Goal: Task Accomplishment & Management: Manage account settings

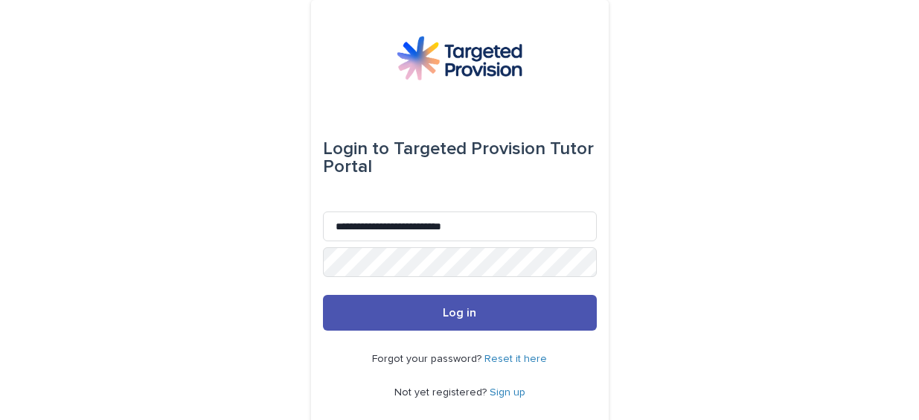
click at [327, 225] on input "**********" at bounding box center [460, 226] width 274 height 30
type input "**********"
click at [323, 295] on button "Log in" at bounding box center [460, 313] width 274 height 36
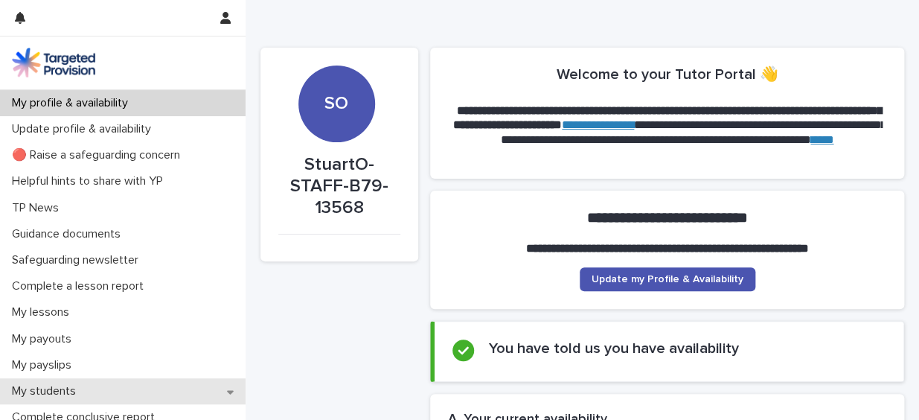
click at [227, 388] on icon at bounding box center [230, 391] width 7 height 10
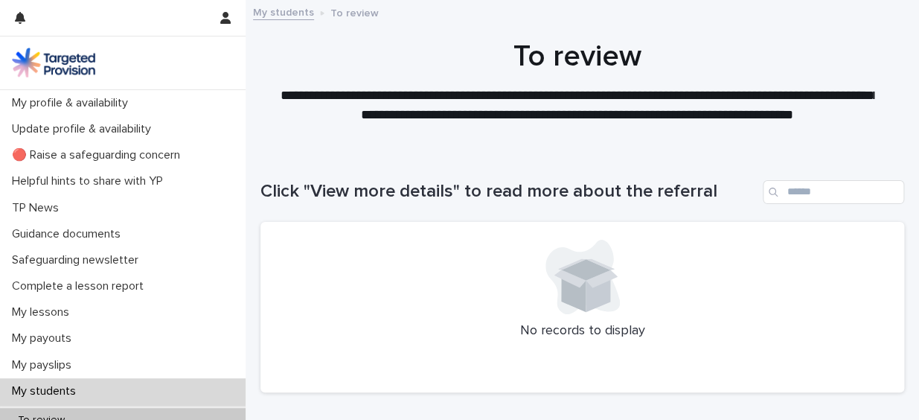
scroll to position [236, 0]
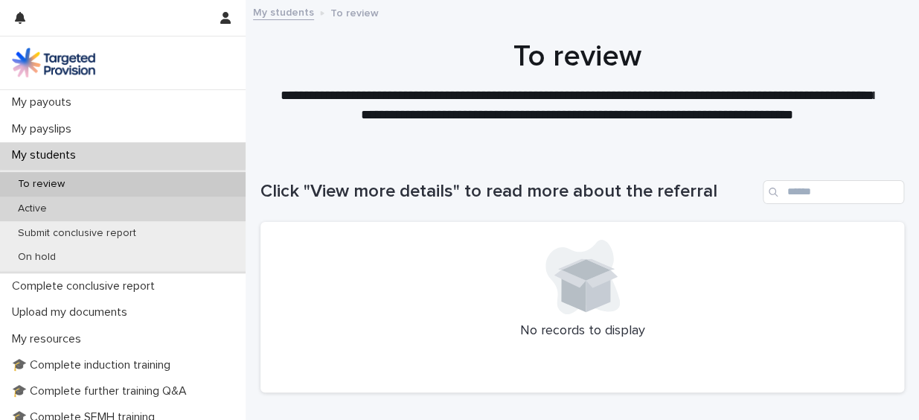
click at [33, 202] on p "Active" at bounding box center [32, 208] width 53 height 13
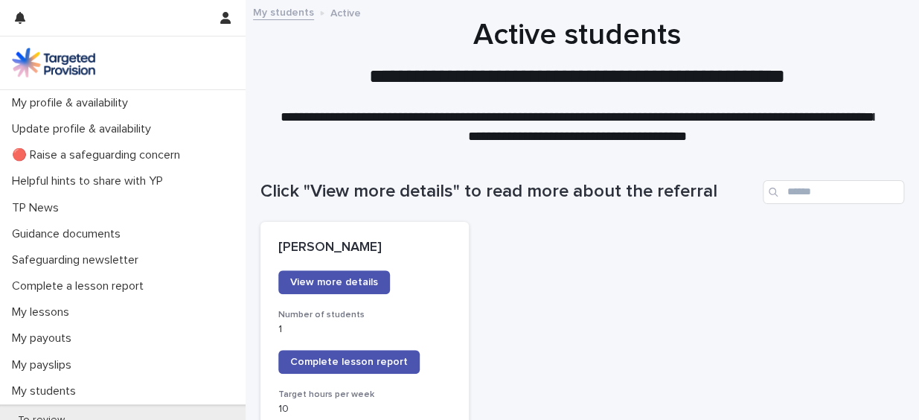
click at [343, 359] on span "Complete lesson report" at bounding box center [349, 361] width 118 height 10
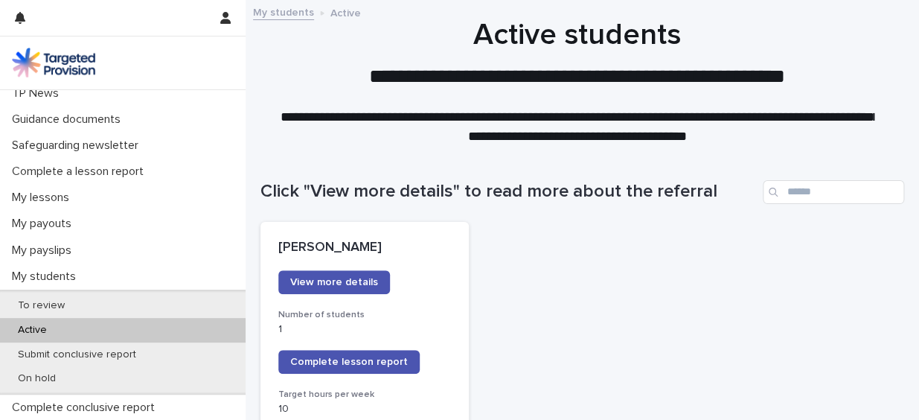
scroll to position [117, 0]
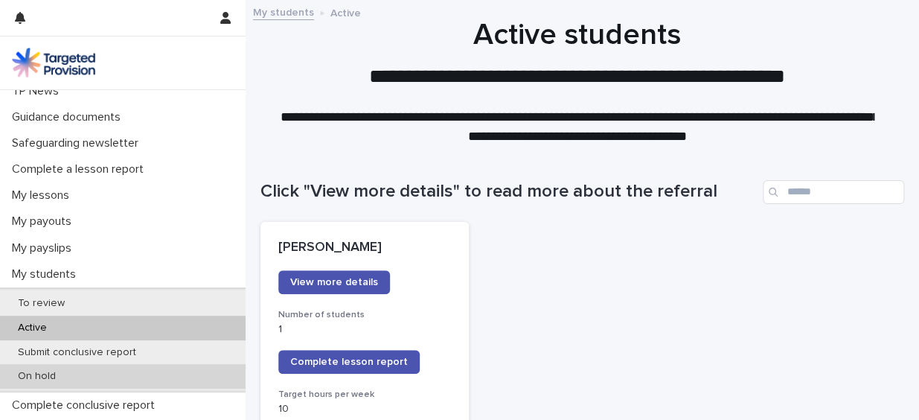
click at [182, 377] on div "On hold" at bounding box center [123, 376] width 246 height 25
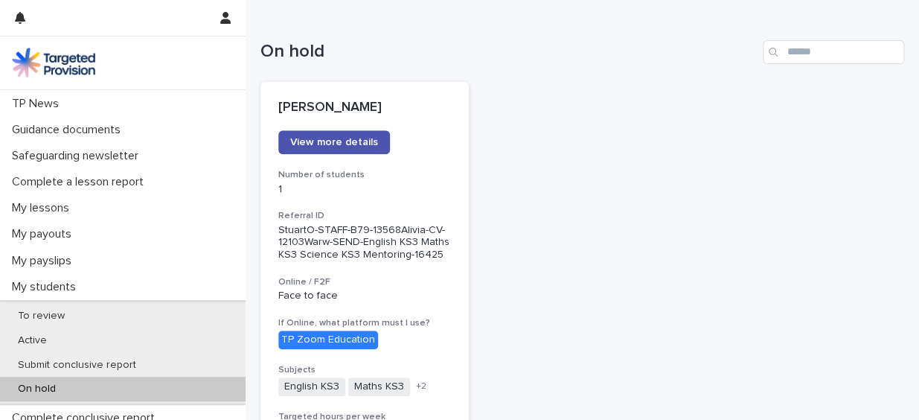
scroll to position [109, 0]
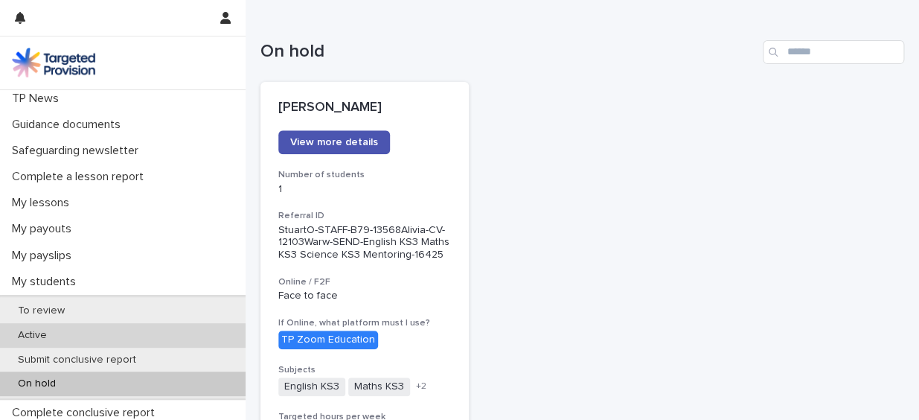
click at [36, 330] on p "Active" at bounding box center [32, 335] width 53 height 13
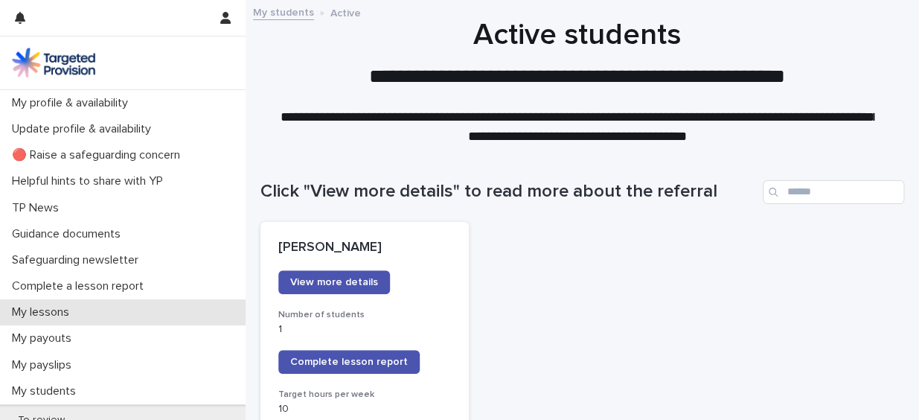
click at [48, 310] on p "My lessons" at bounding box center [43, 312] width 75 height 14
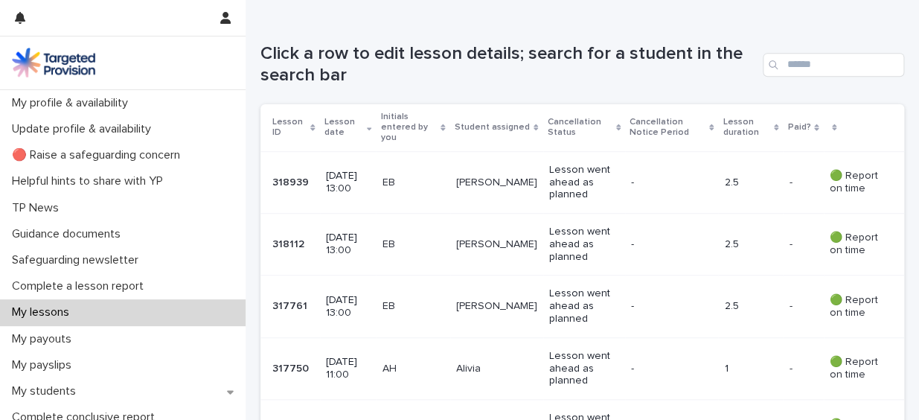
scroll to position [255, 0]
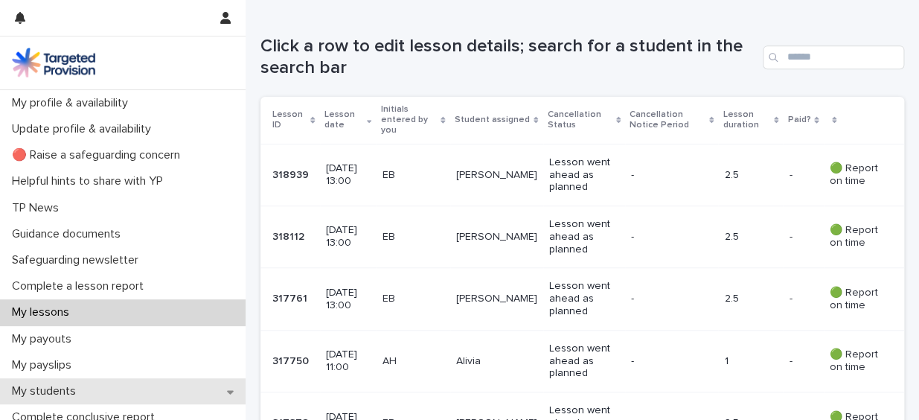
click at [227, 391] on icon at bounding box center [230, 391] width 7 height 10
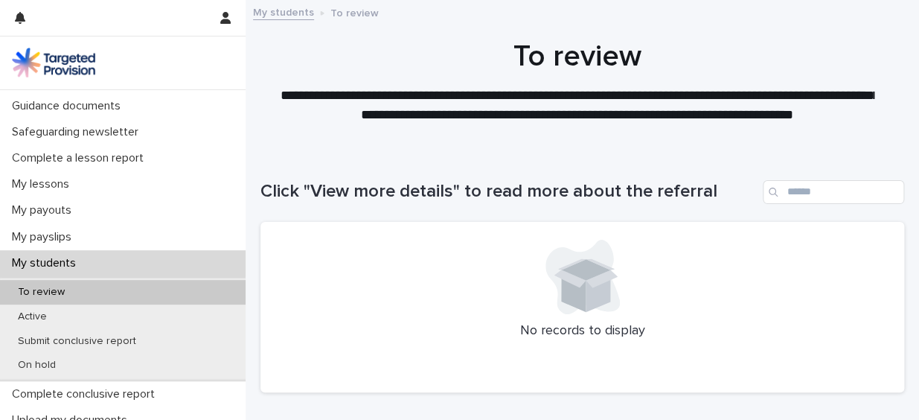
scroll to position [135, 0]
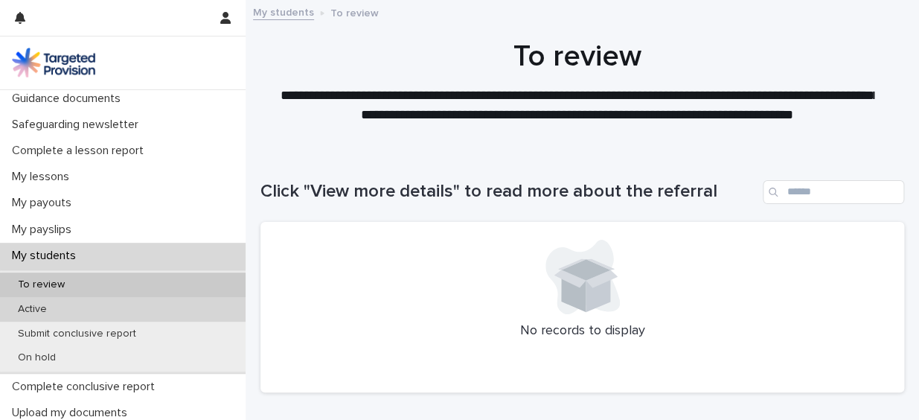
click at [190, 304] on div "Active" at bounding box center [123, 309] width 246 height 25
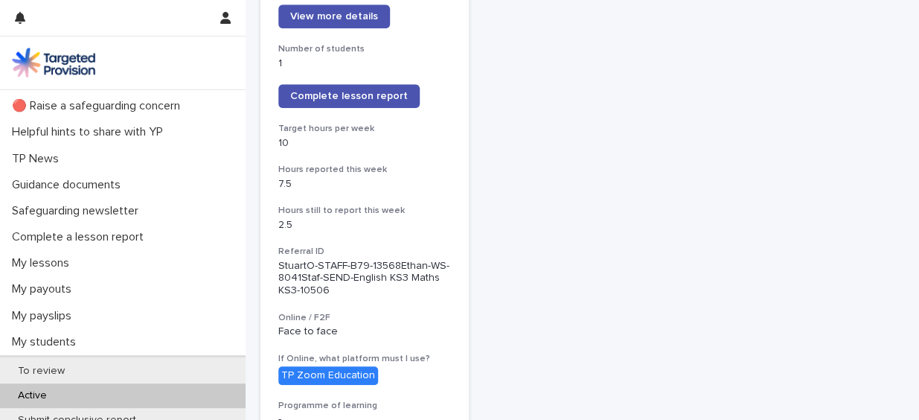
scroll to position [92, 0]
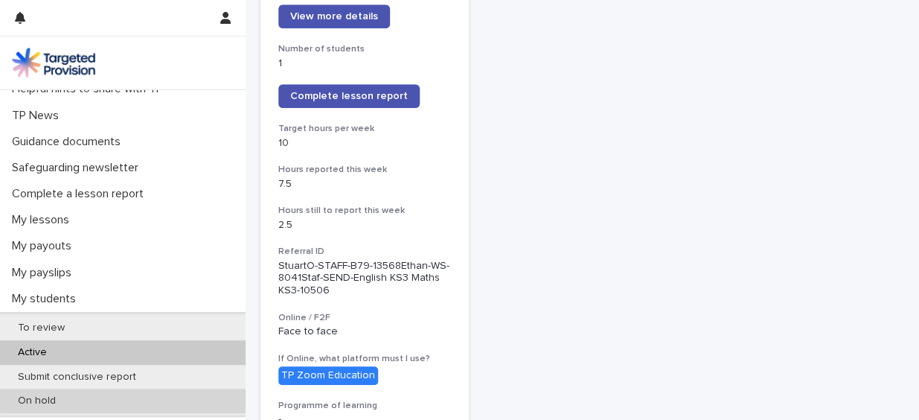
click at [102, 394] on div "On hold" at bounding box center [123, 400] width 246 height 25
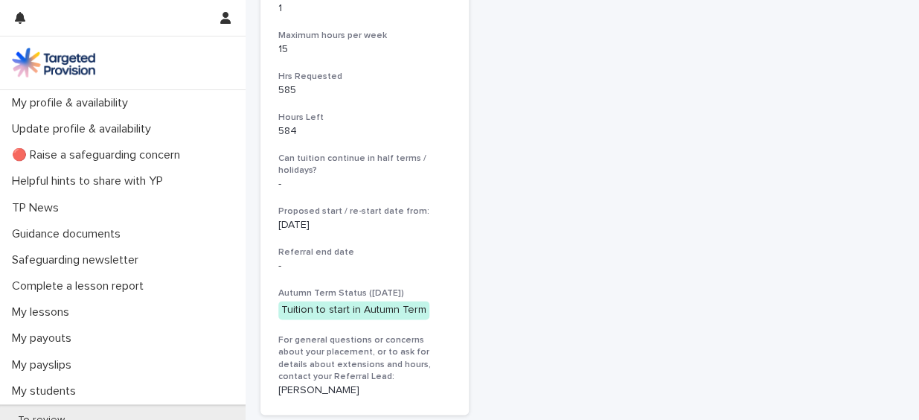
scroll to position [710, 0]
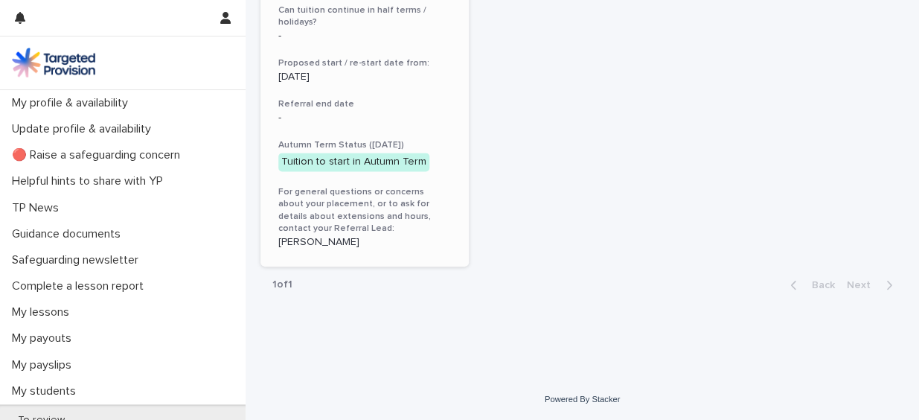
click at [417, 109] on div "-" at bounding box center [364, 117] width 173 height 16
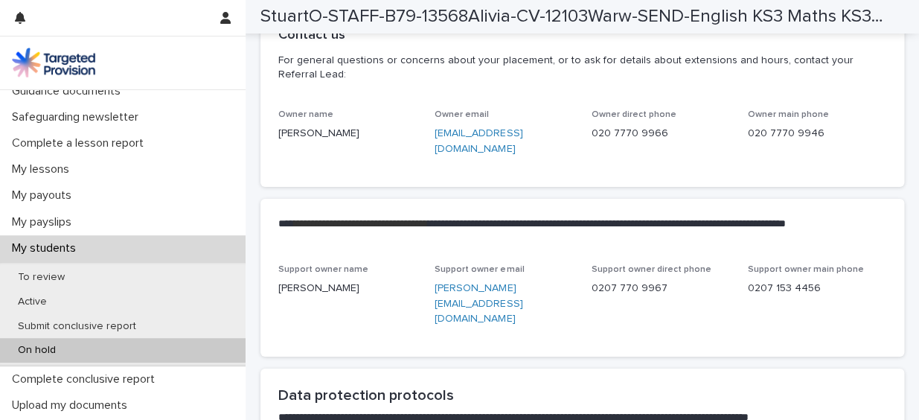
scroll to position [153, 0]
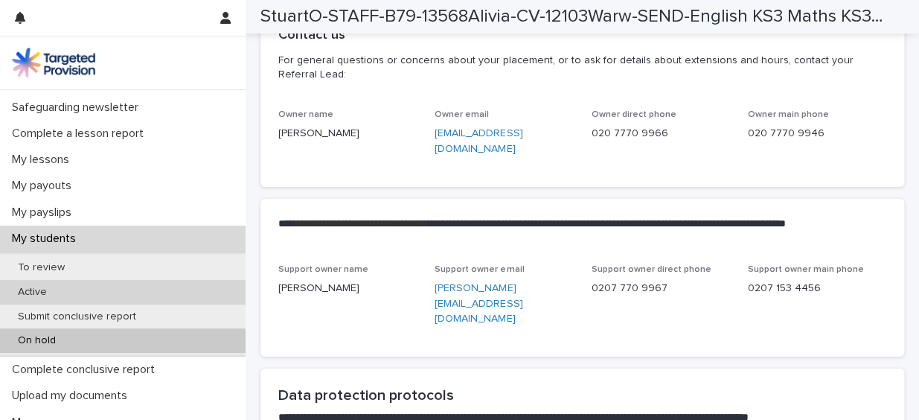
click at [170, 291] on div "Active" at bounding box center [123, 292] width 246 height 25
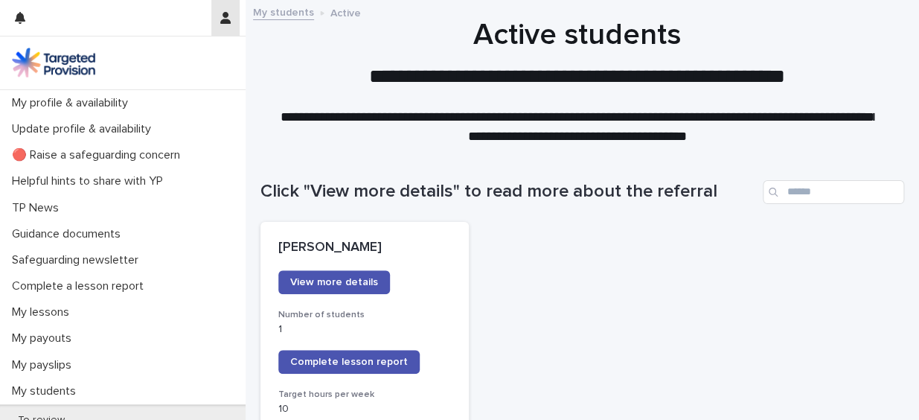
click at [224, 13] on icon "button" at bounding box center [225, 18] width 10 height 12
click at [163, 60] on p "Log Out" at bounding box center [182, 63] width 94 height 25
